Goal: Information Seeking & Learning: Check status

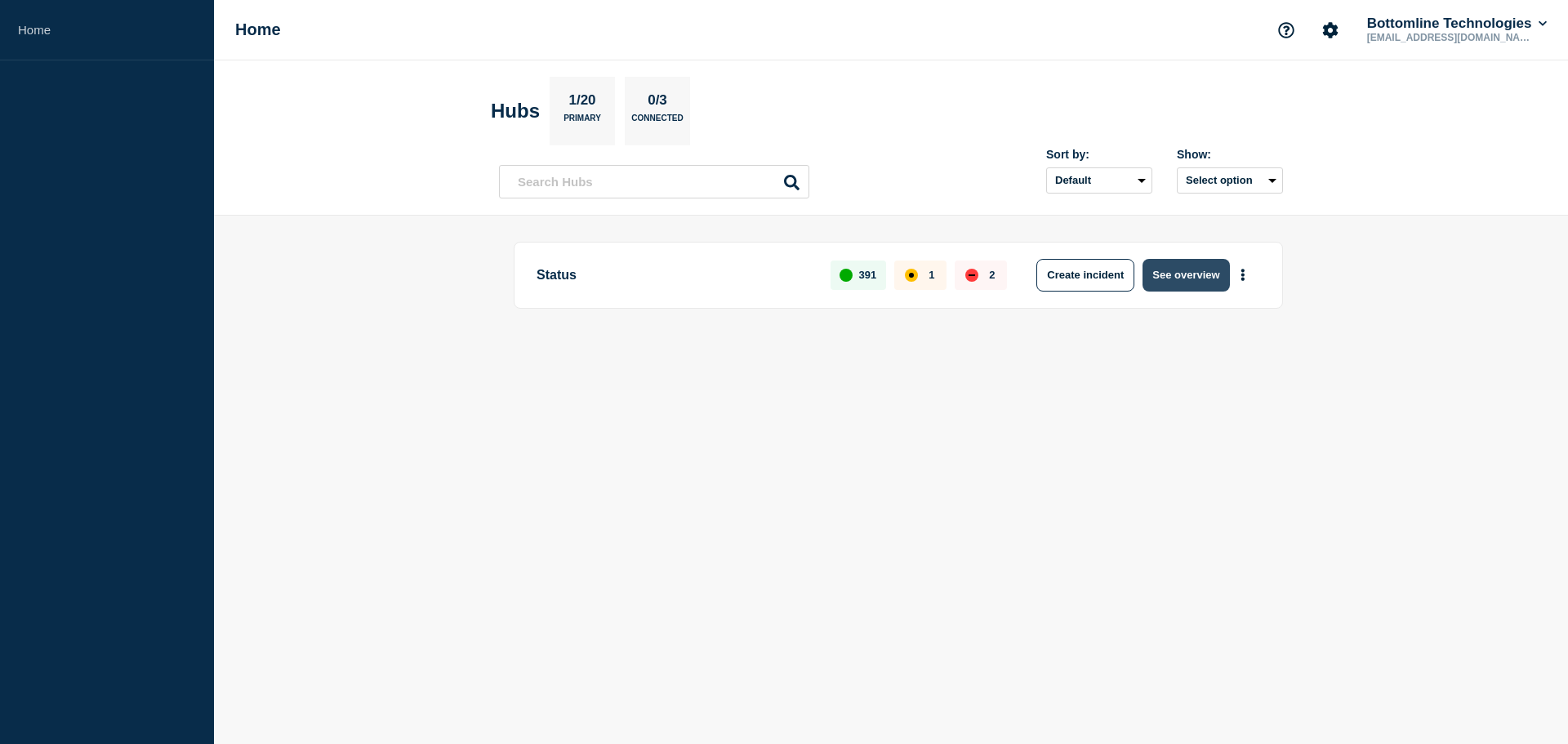
click at [1175, 279] on button "See overview" at bounding box center [1185, 275] width 87 height 33
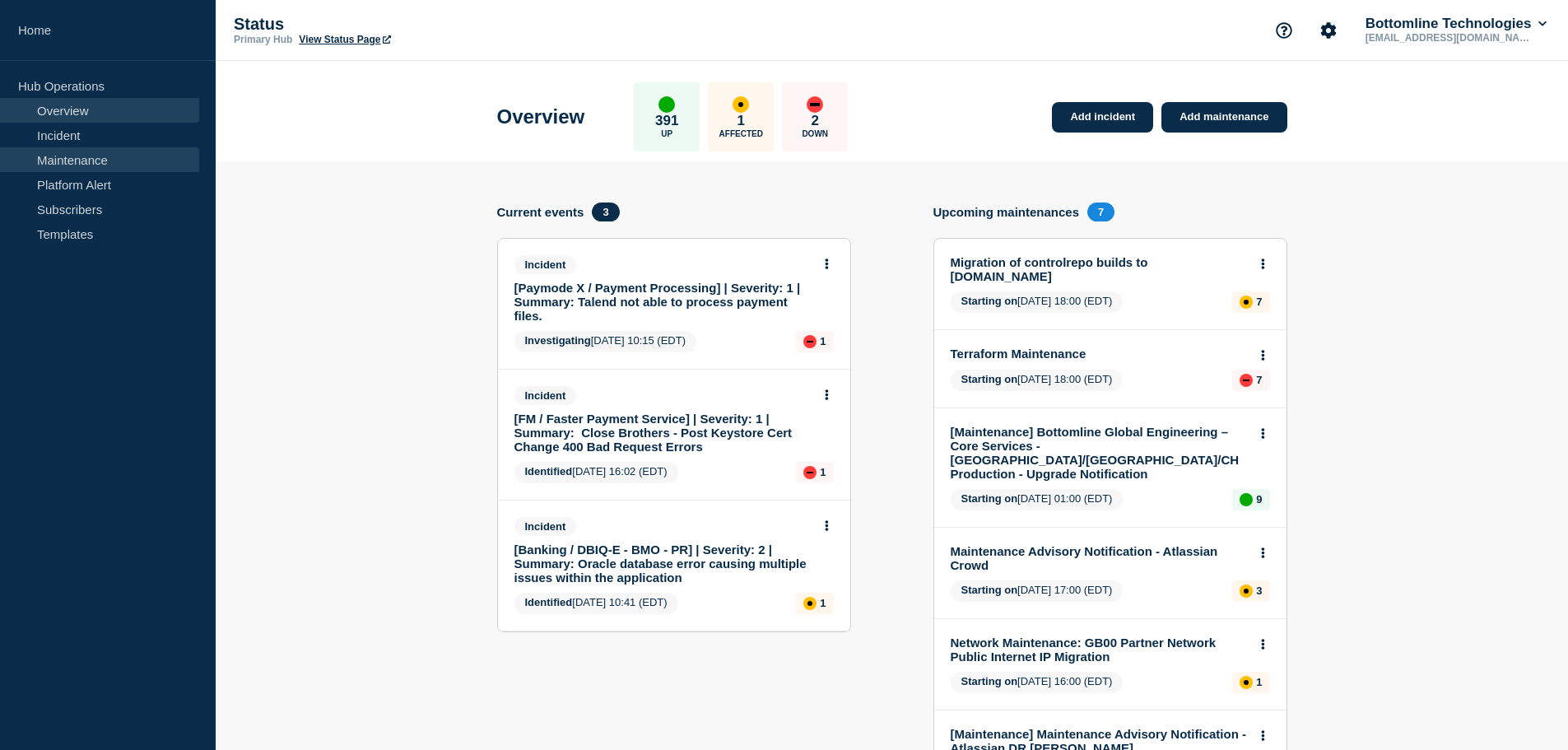
click at [106, 166] on link "Maintenance" at bounding box center [100, 160] width 199 height 25
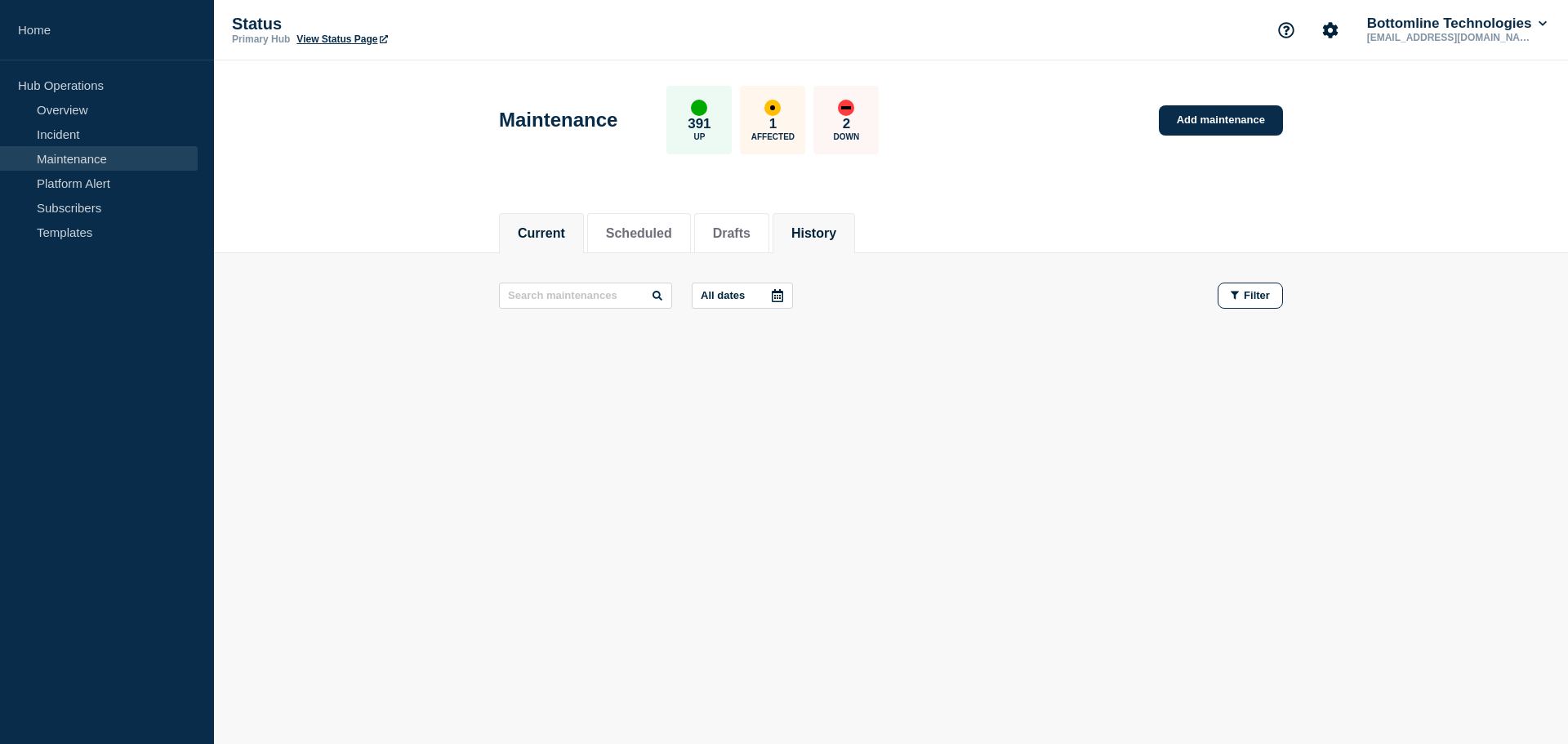
click at [816, 226] on button "History" at bounding box center [814, 233] width 45 height 15
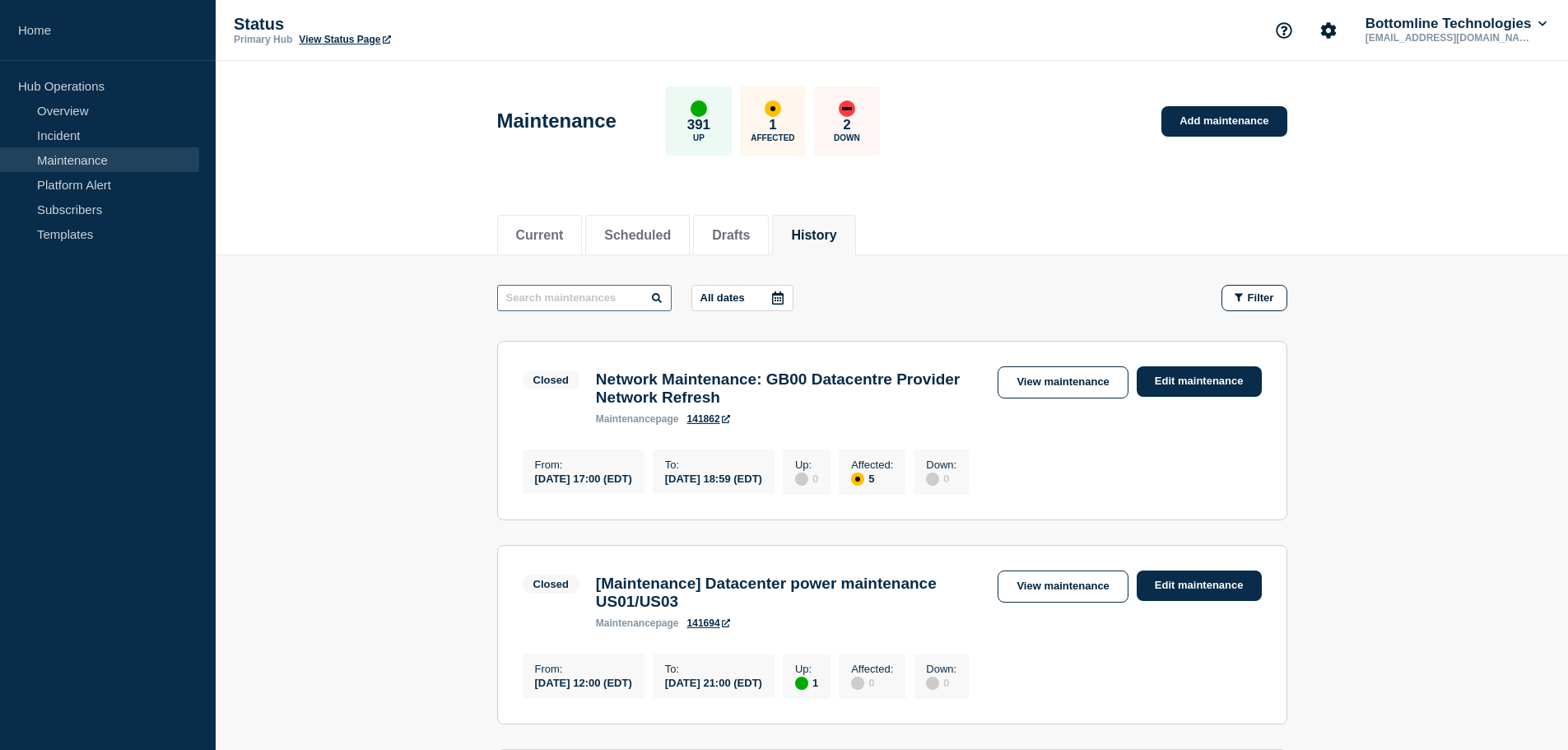
click at [615, 303] on input "text" at bounding box center [584, 299] width 174 height 27
click at [553, 293] on input "text" at bounding box center [584, 299] width 174 height 27
click at [550, 297] on input "S" at bounding box center [584, 299] width 174 height 27
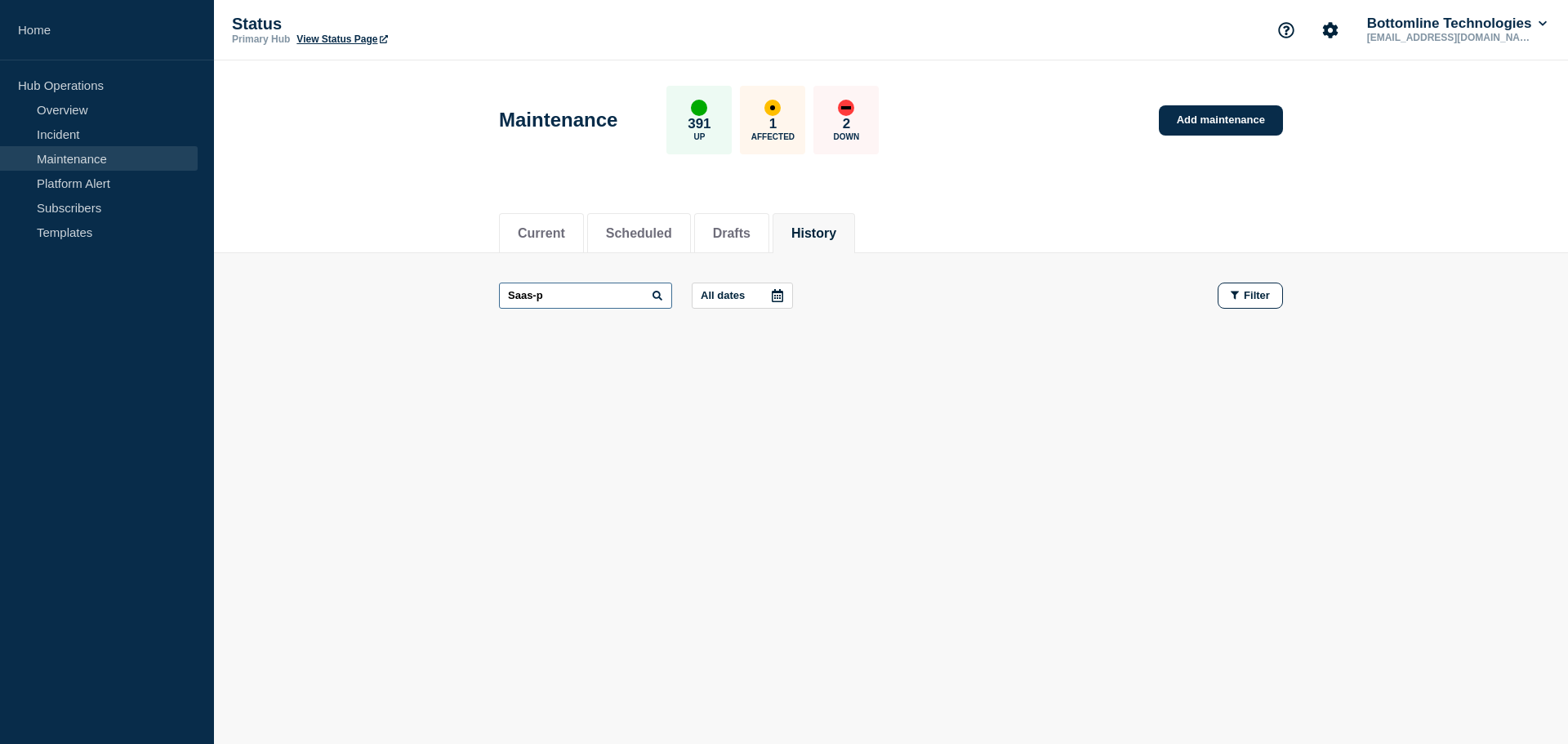
type input "Saas-p"
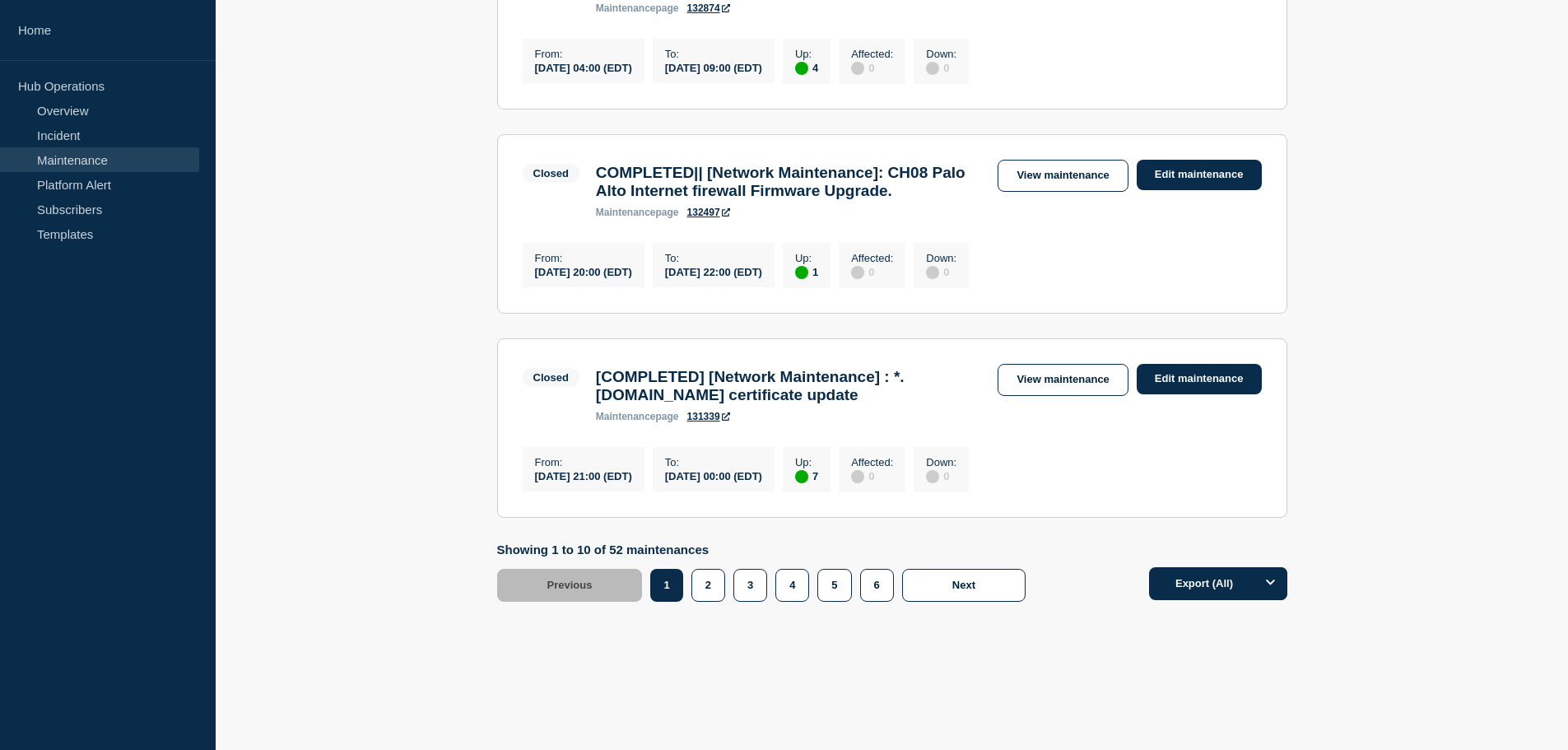
scroll to position [2028, 0]
click at [1059, 367] on link "View maintenance" at bounding box center [1062, 380] width 130 height 32
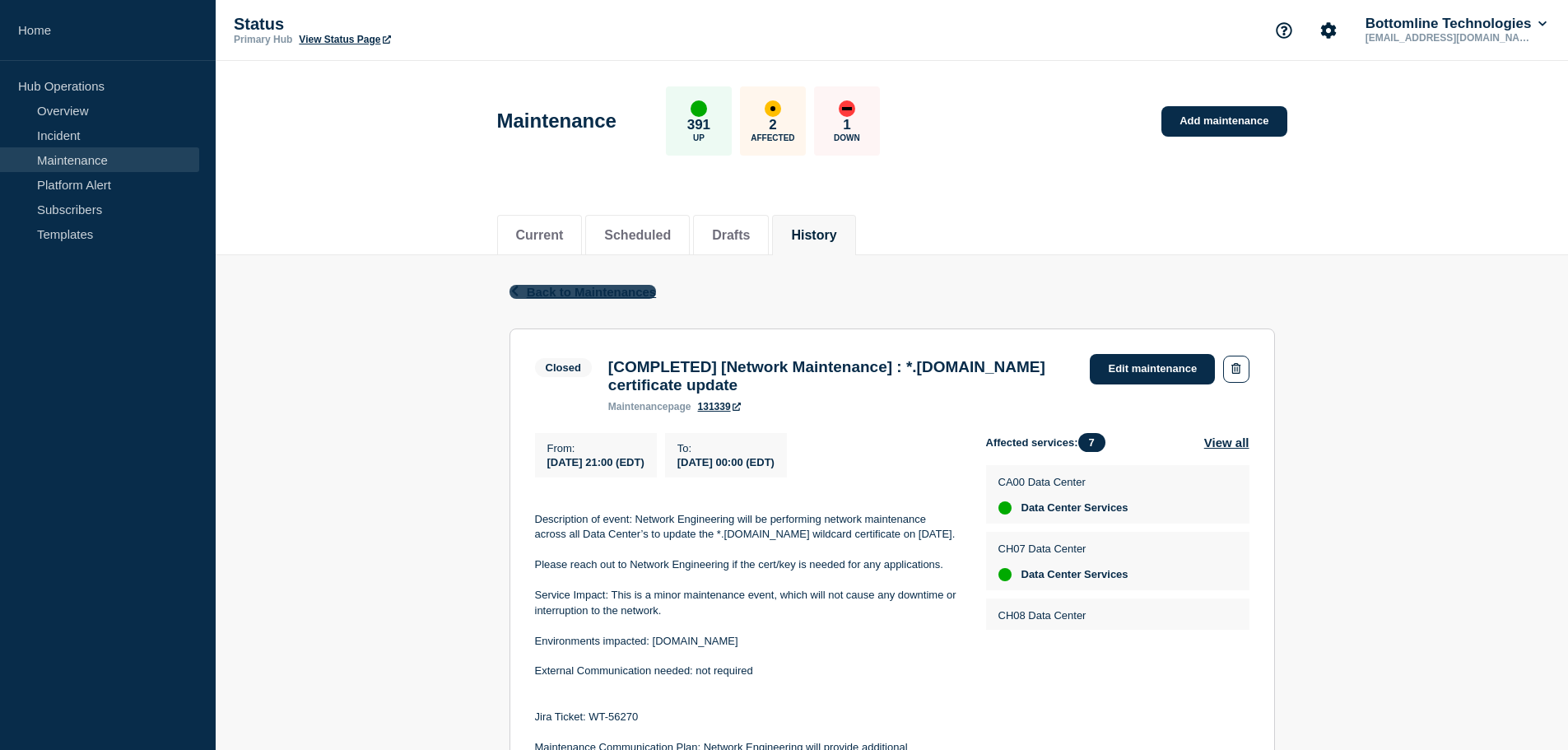
click at [637, 289] on span "Back to Maintenances" at bounding box center [592, 292] width 130 height 14
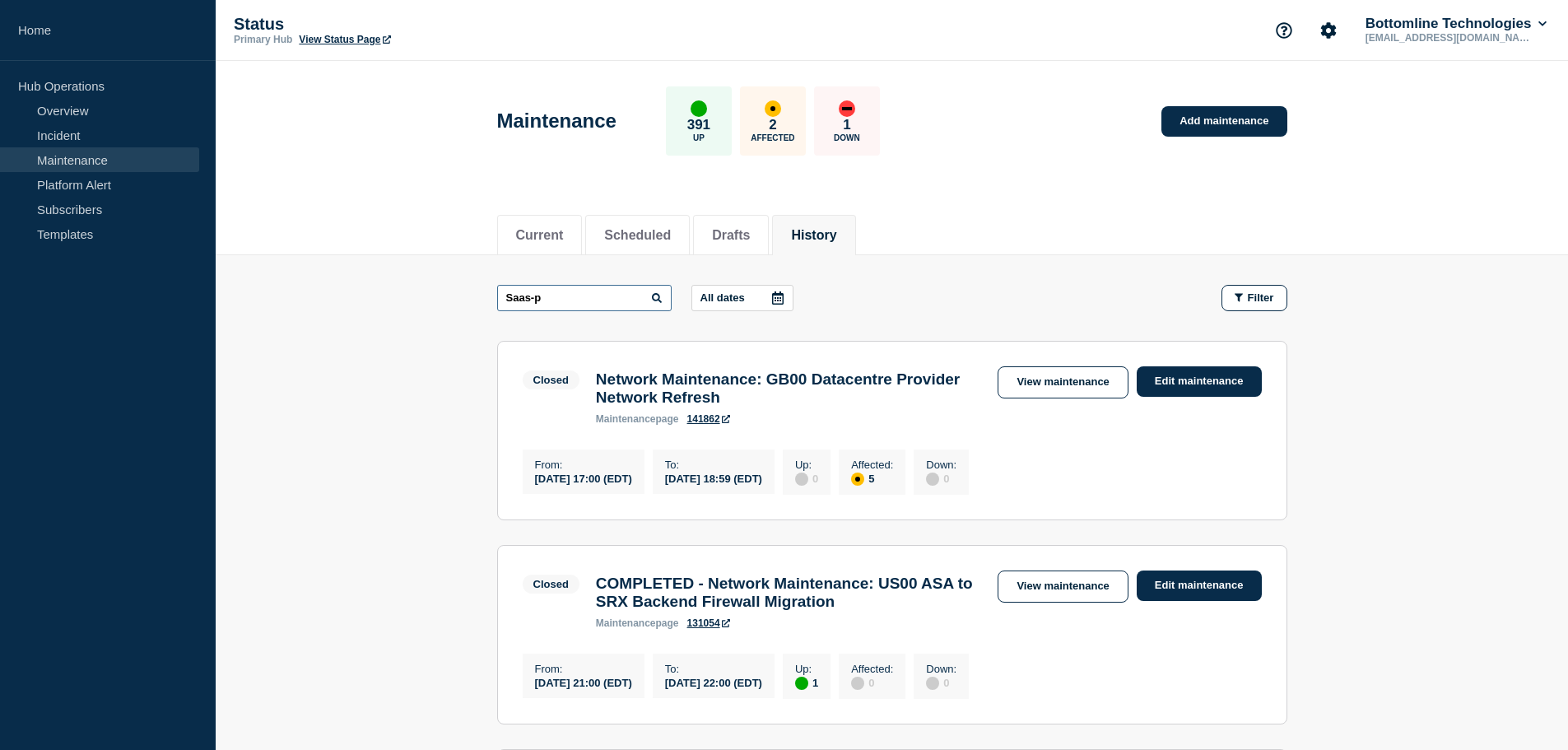
drag, startPoint x: 594, startPoint y: 303, endPoint x: 326, endPoint y: 281, distance: 268.9
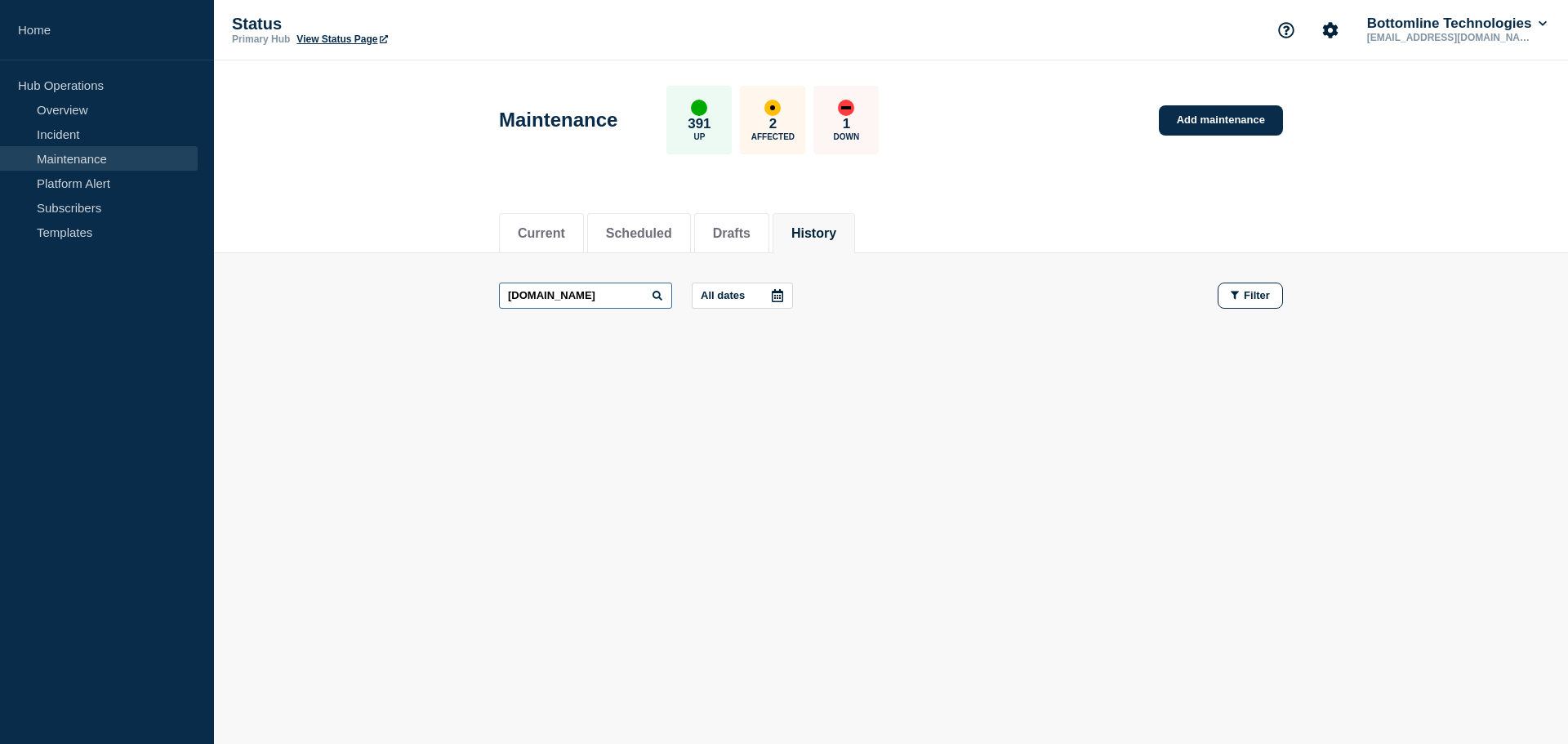
click at [564, 295] on input "[DOMAIN_NAME]" at bounding box center [586, 296] width 173 height 26
type input "star.btbanking"
drag, startPoint x: 593, startPoint y: 294, endPoint x: 499, endPoint y: 296, distance: 94.0
click at [508, 296] on input "star.btbanking" at bounding box center [586, 296] width 173 height 26
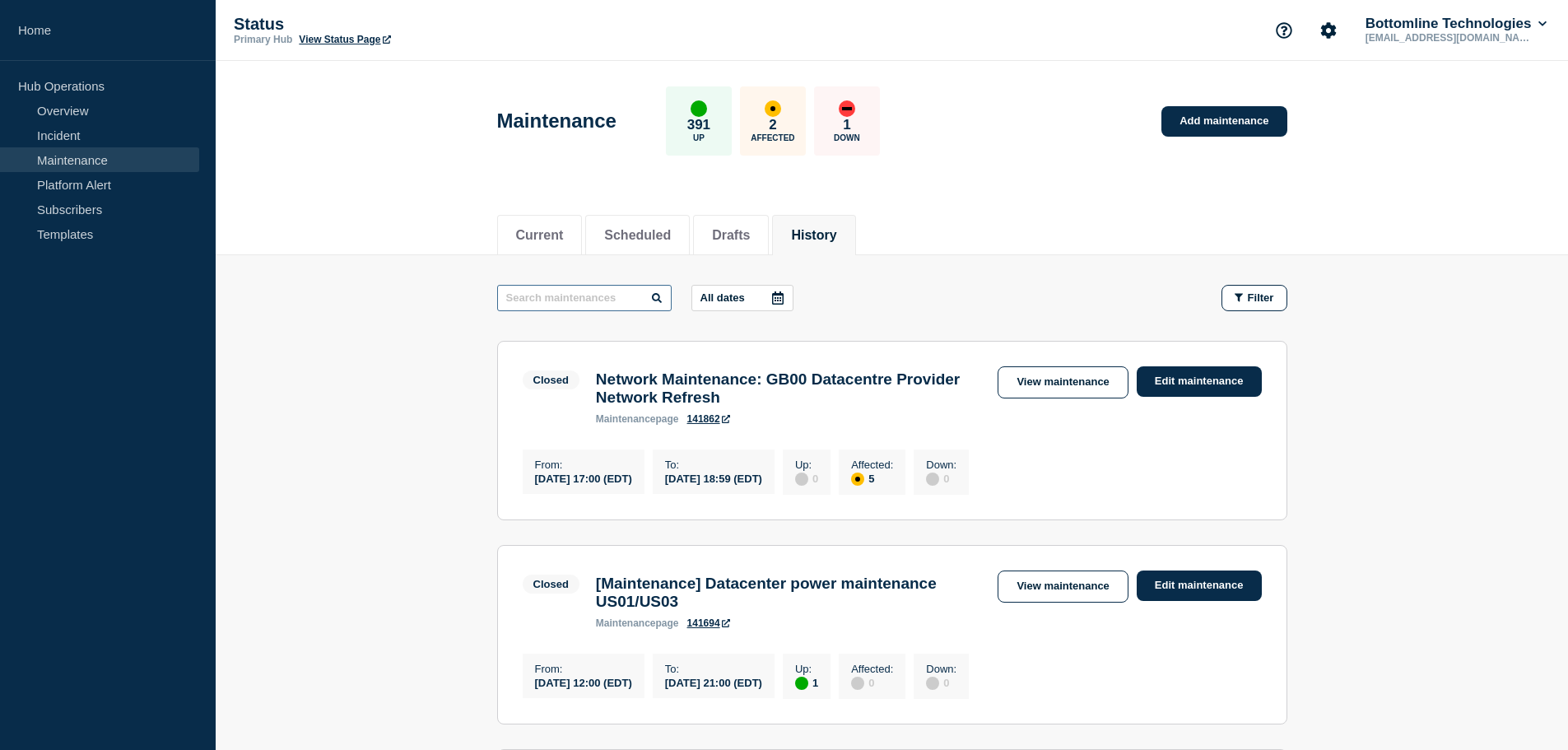
click at [564, 289] on input "text" at bounding box center [584, 299] width 174 height 27
type input "Certificates"
click at [549, 232] on button "Current" at bounding box center [539, 235] width 47 height 15
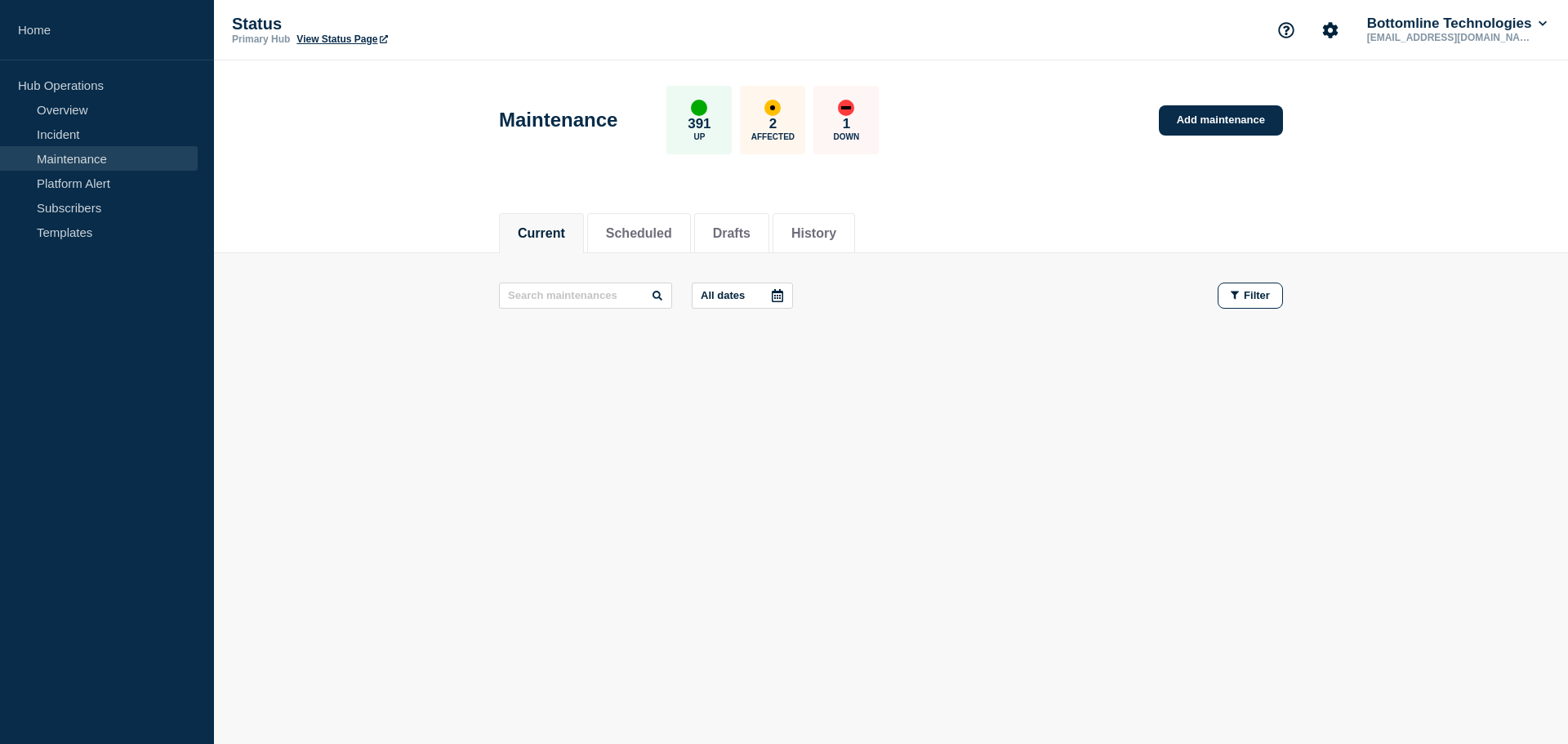
drag, startPoint x: 502, startPoint y: 233, endPoint x: 511, endPoint y: 230, distance: 9.5
click at [503, 232] on li "Current" at bounding box center [541, 233] width 85 height 40
click at [645, 230] on button "Scheduled" at bounding box center [639, 233] width 66 height 15
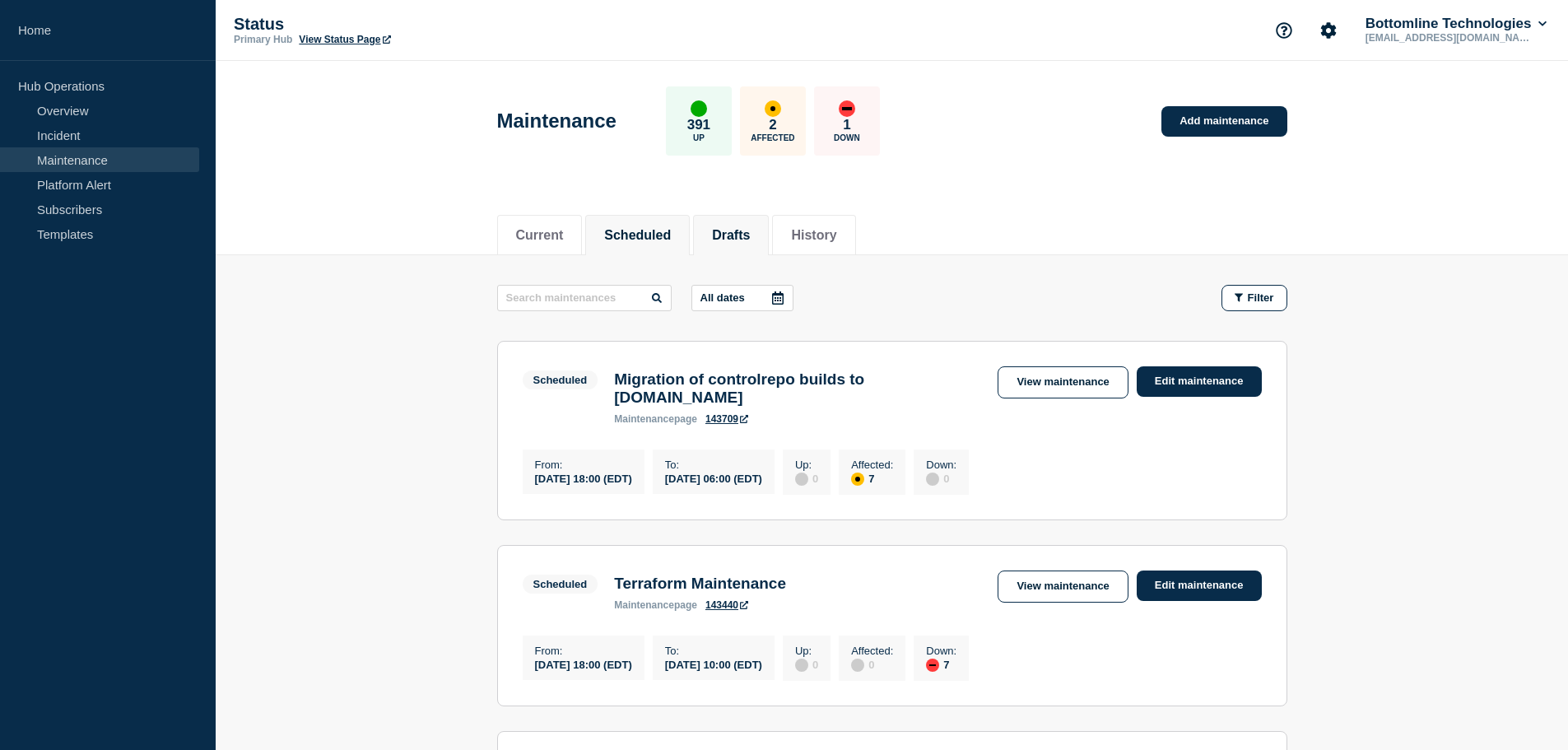
click at [750, 239] on button "Drafts" at bounding box center [731, 235] width 38 height 15
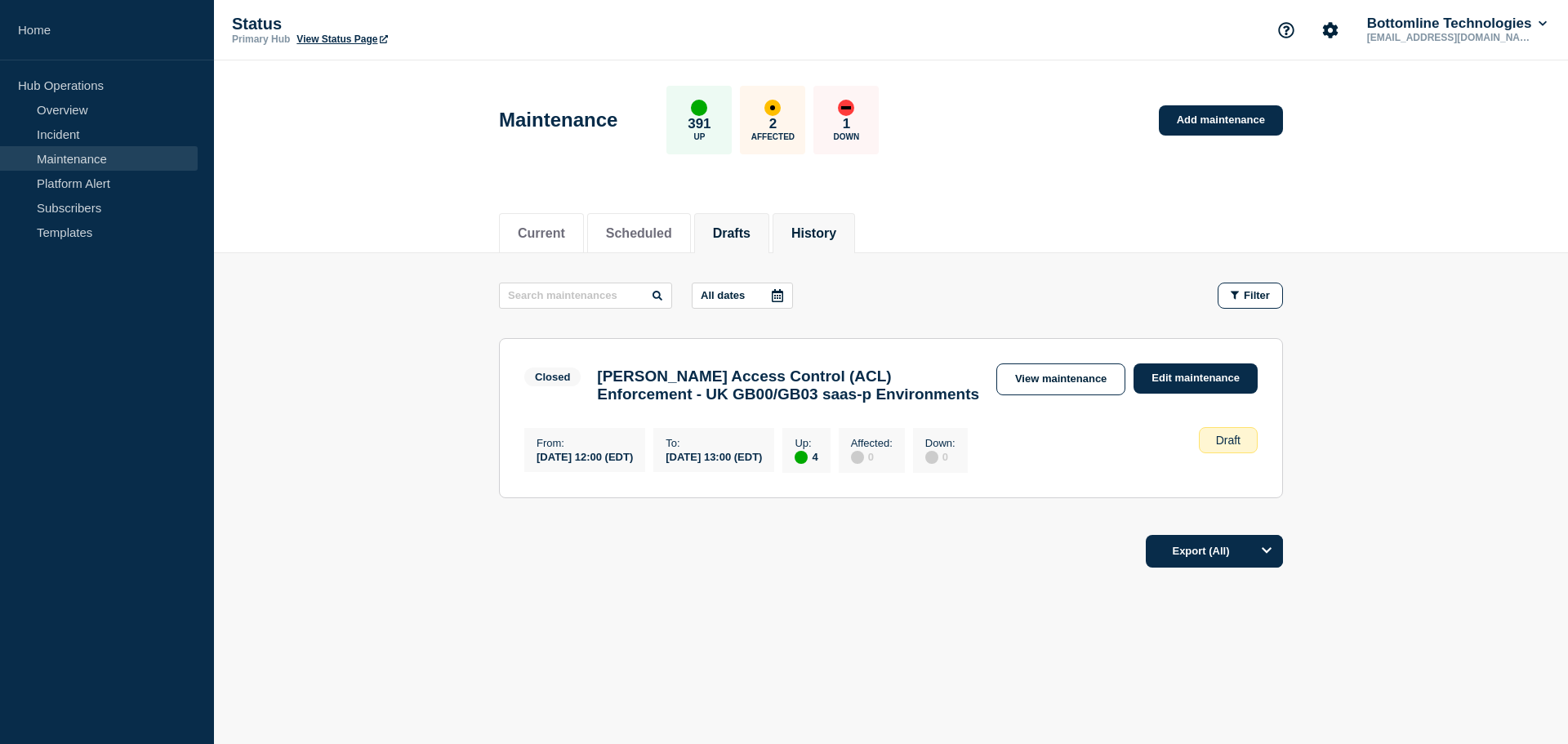
click at [833, 233] on button "History" at bounding box center [814, 233] width 45 height 15
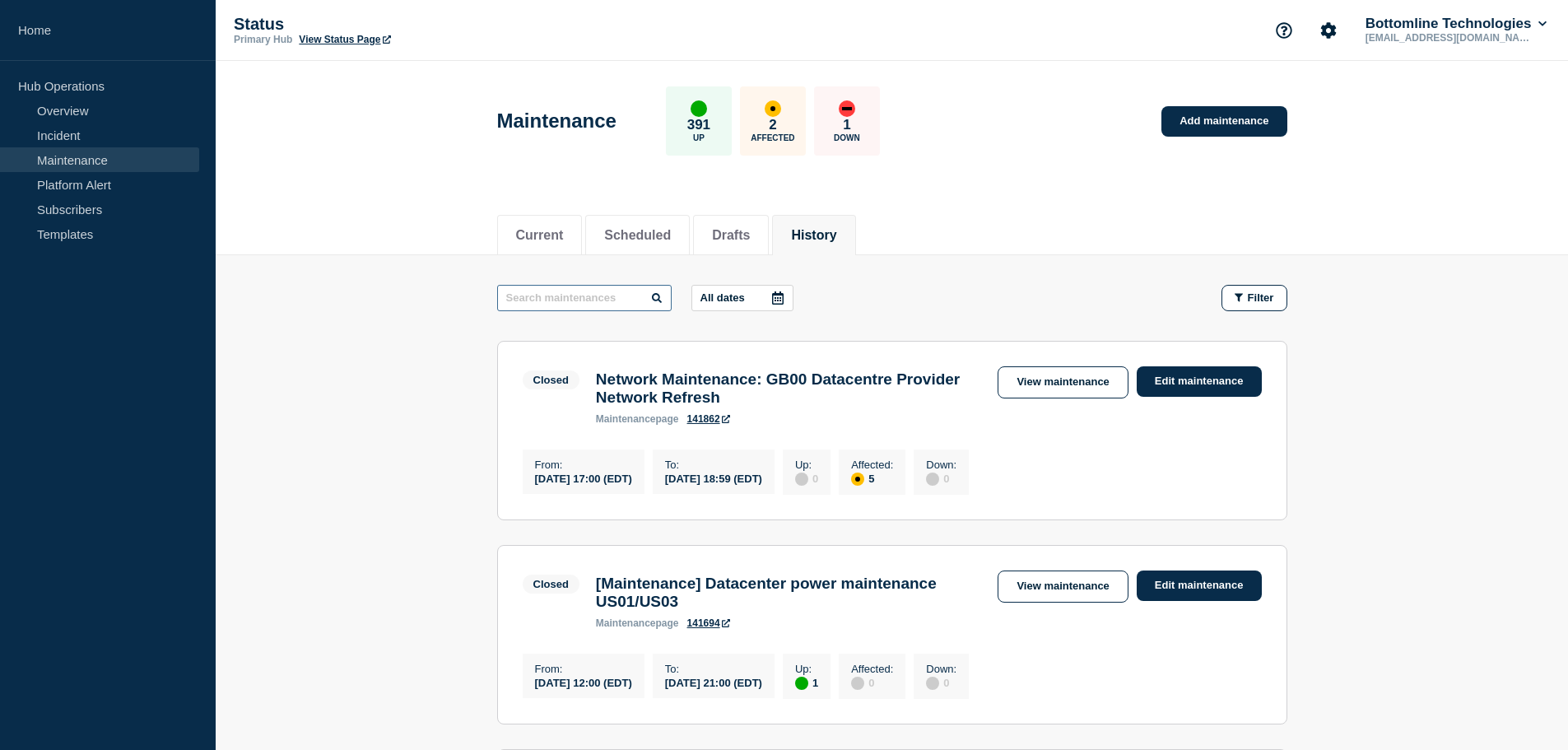
click at [612, 297] on input "text" at bounding box center [584, 299] width 174 height 27
type input "star.btbanking"
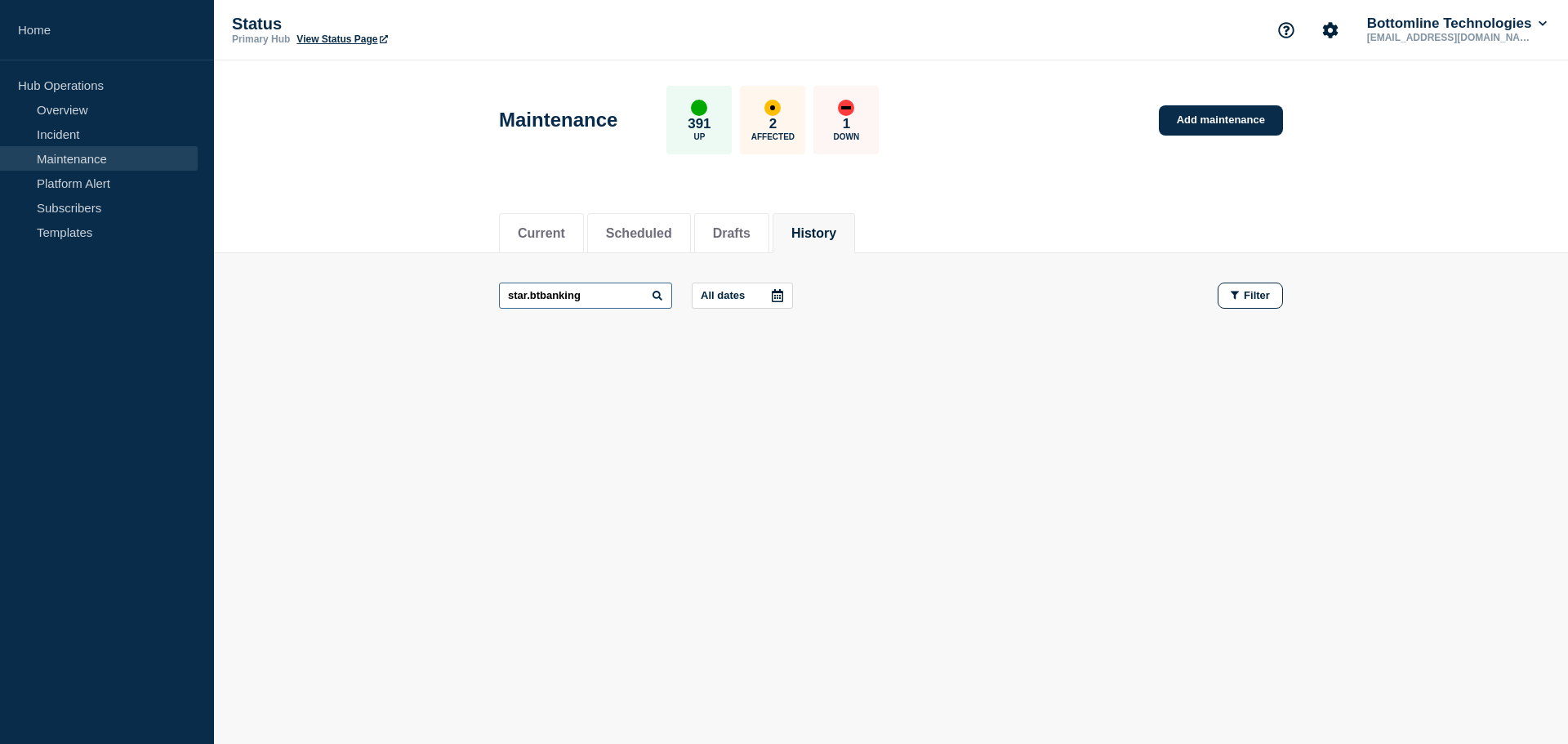
drag, startPoint x: 608, startPoint y: 294, endPoint x: 320, endPoint y: 285, distance: 288.1
click at [329, 285] on main "star.btbanking All dates Filter" at bounding box center [891, 295] width 1354 height 85
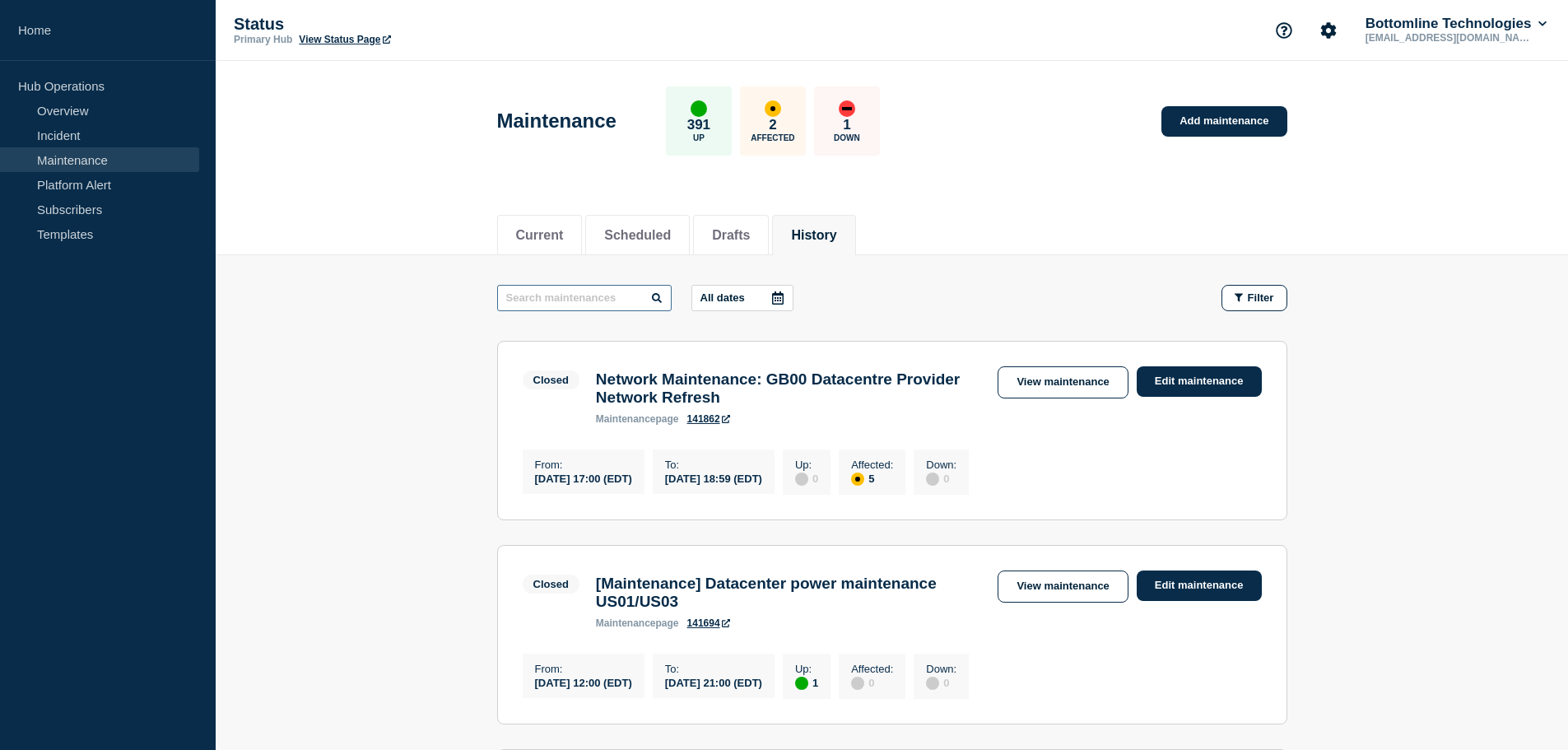
click at [586, 289] on input "text" at bounding box center [584, 299] width 174 height 27
type input "saas-p"
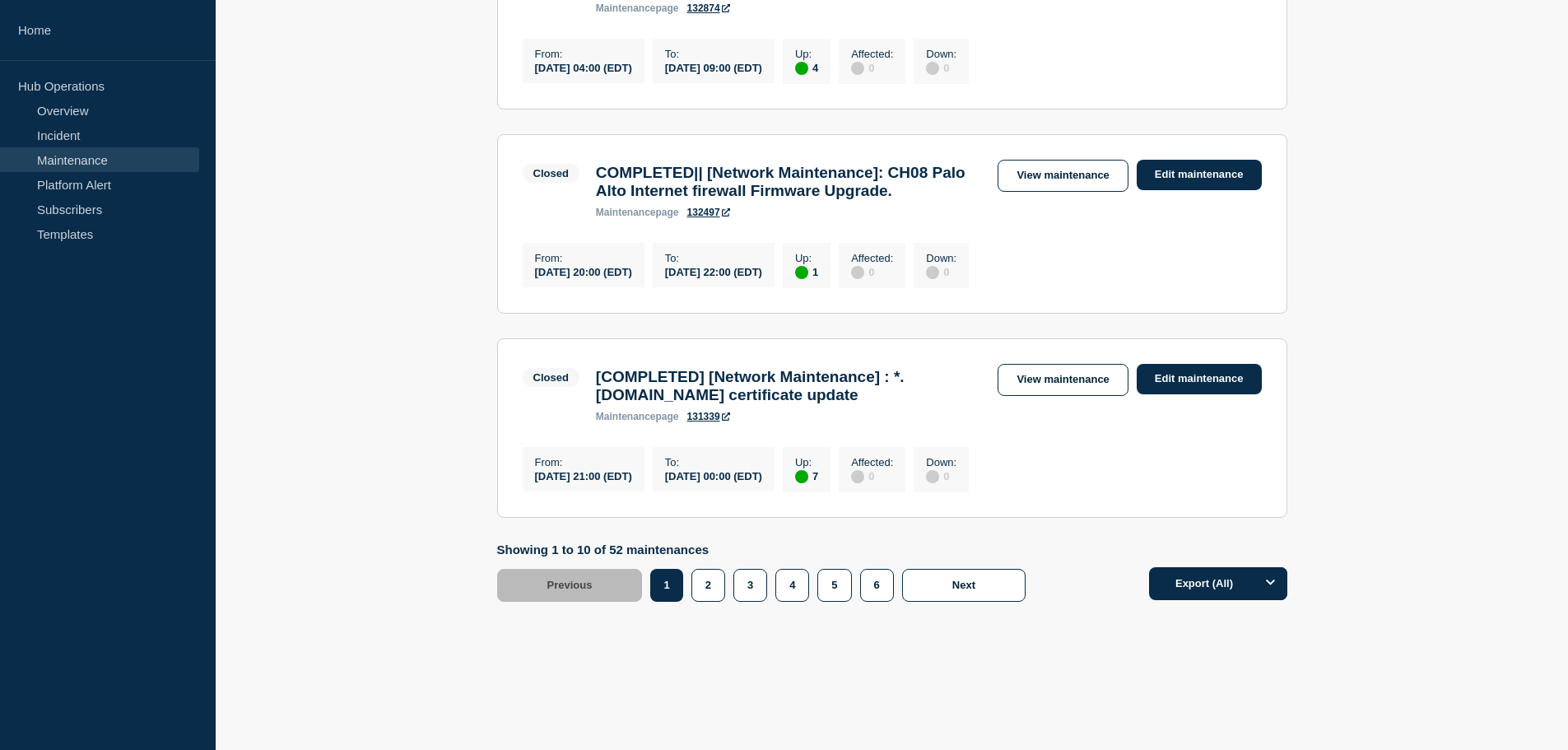
scroll to position [1976, 0]
click at [1040, 396] on link "View maintenance" at bounding box center [1062, 380] width 130 height 32
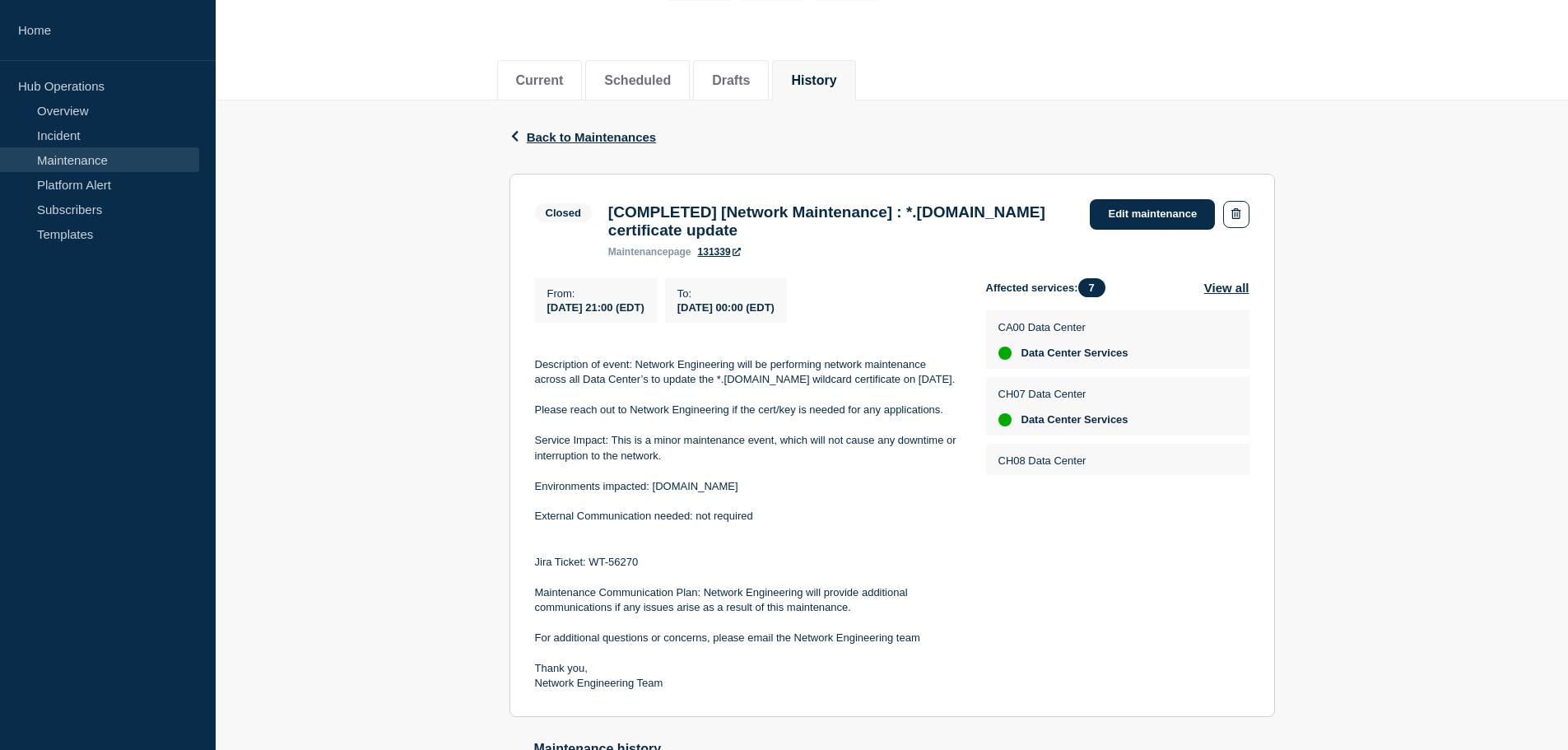
scroll to position [165, 0]
